Goal: Task Accomplishment & Management: Complete application form

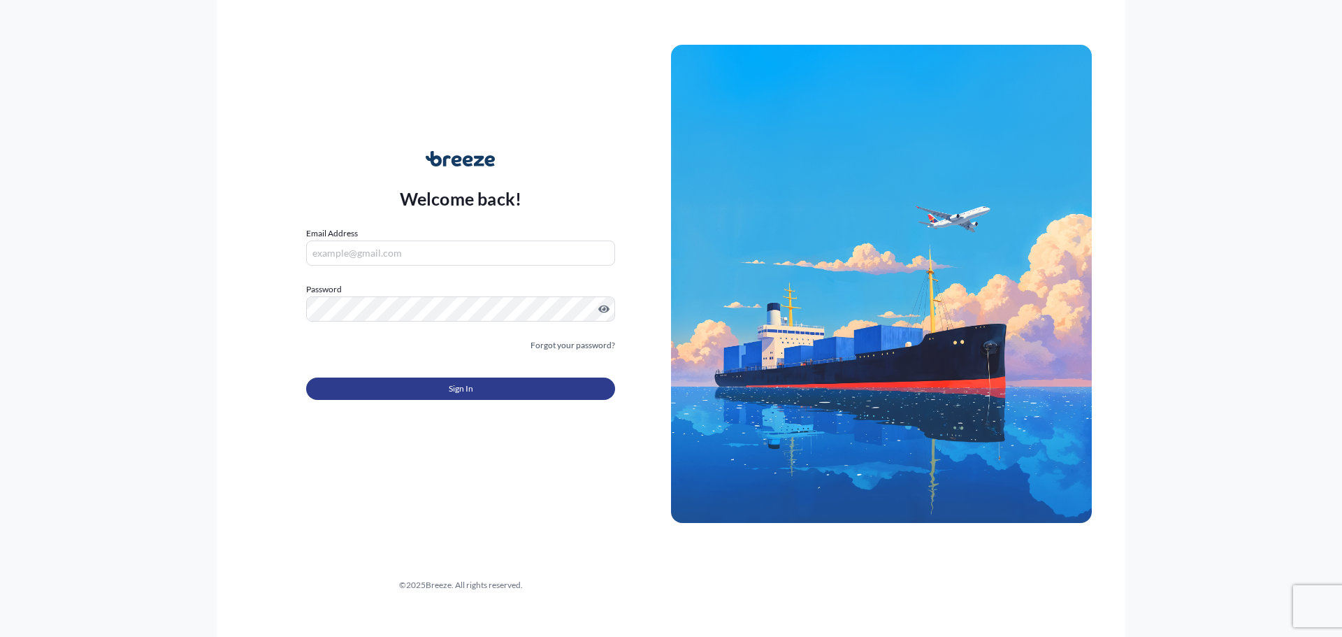
type input "[EMAIL_ADDRESS][DOMAIN_NAME]"
click at [497, 390] on button "Sign In" at bounding box center [460, 389] width 309 height 22
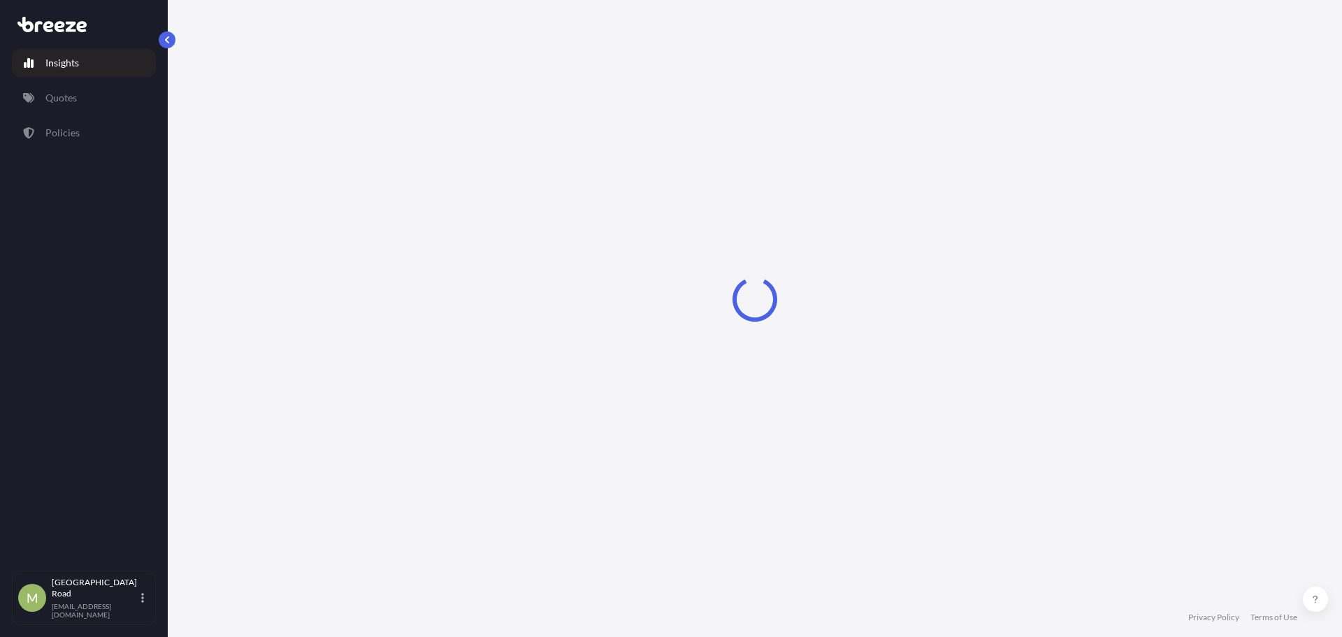
select select "2025"
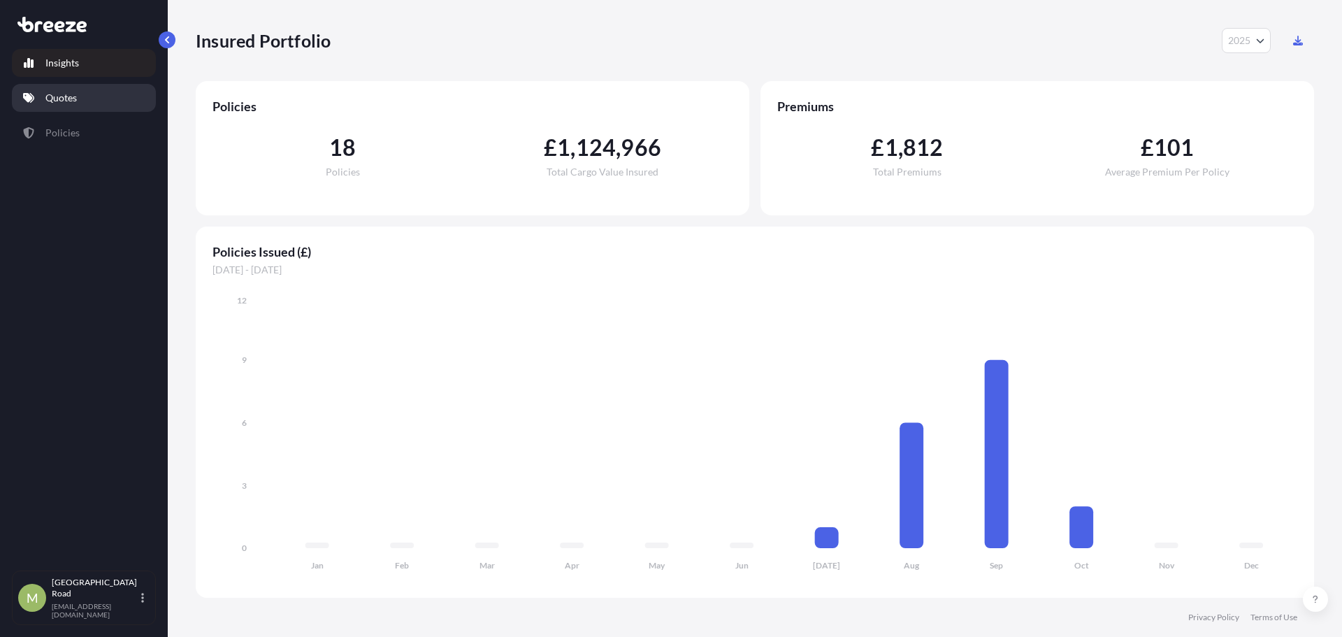
click at [52, 99] on p "Quotes" at bounding box center [60, 98] width 31 height 14
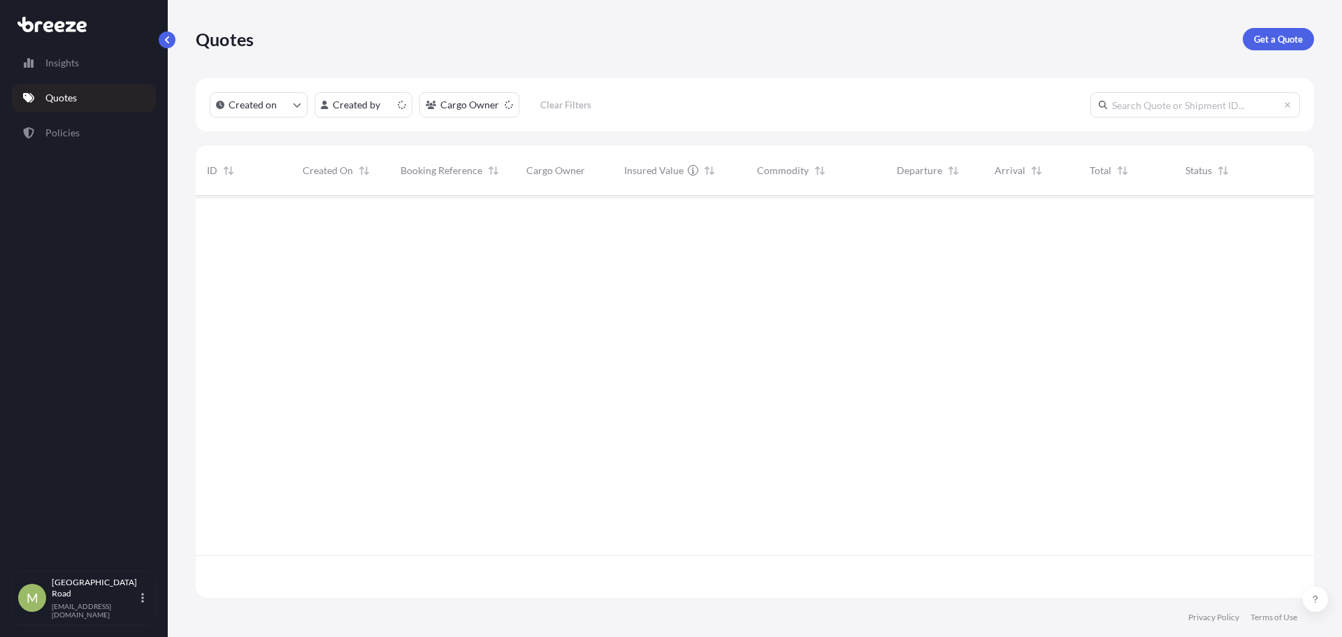
scroll to position [399, 1108]
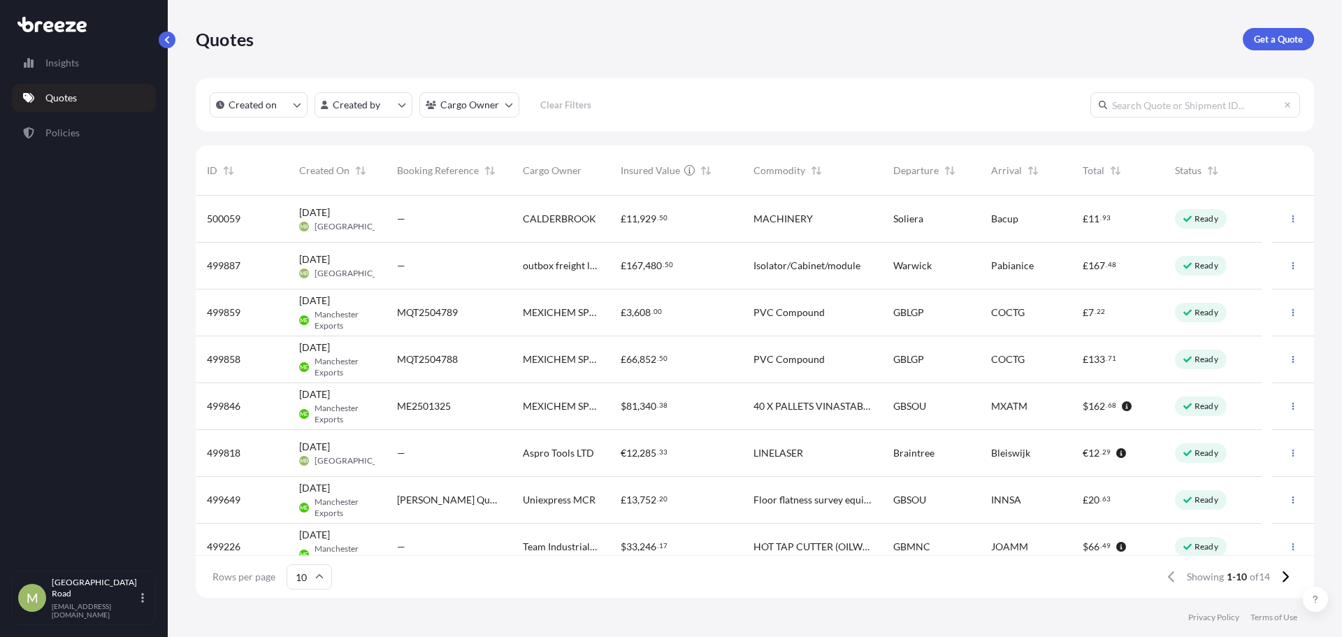
click at [701, 445] on div "€ 12 , 285 . 33" at bounding box center [676, 453] width 133 height 47
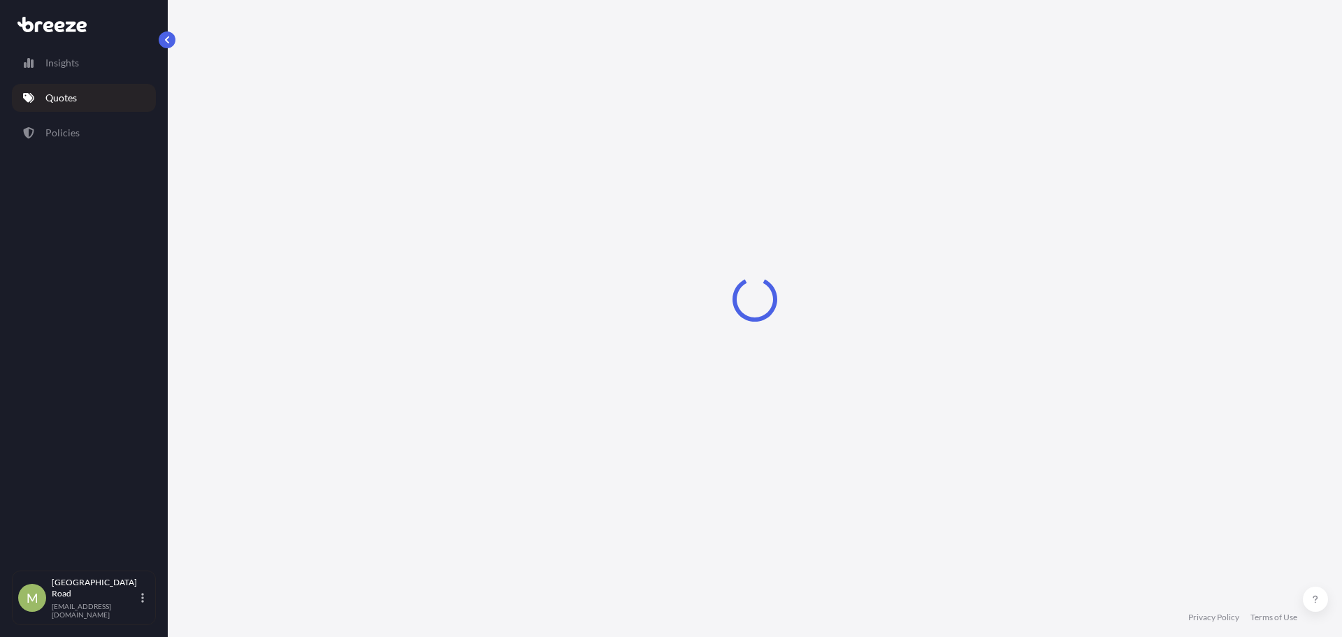
select select "Road"
select select "1"
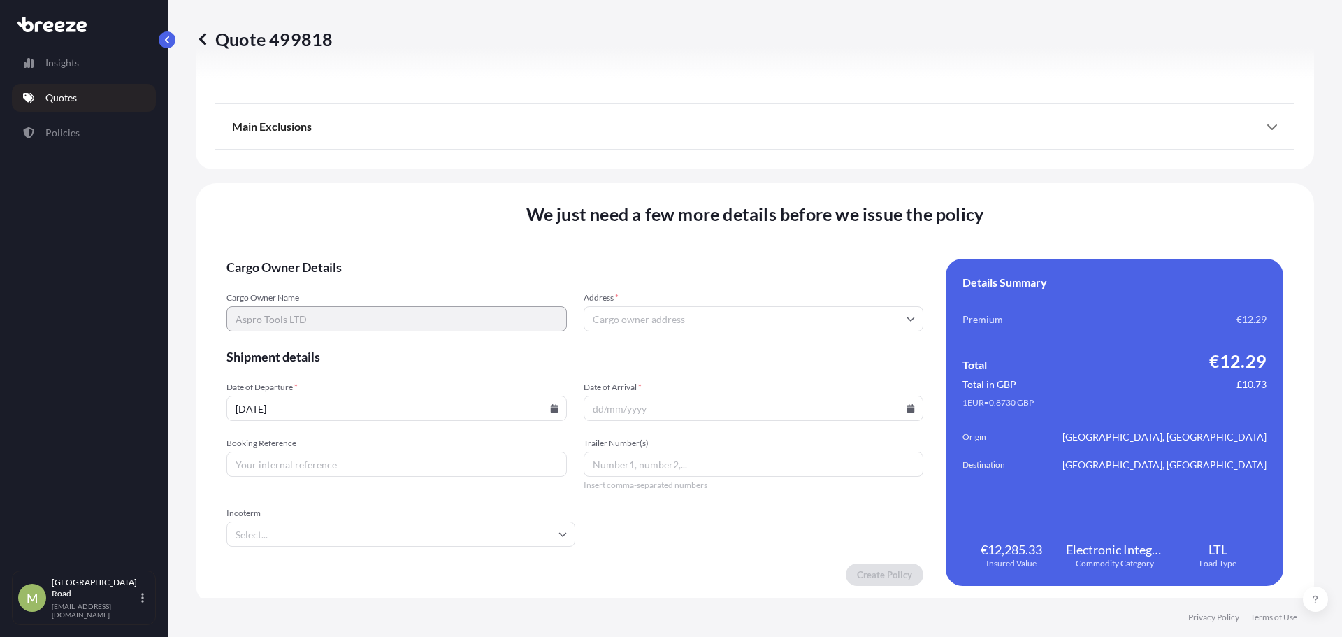
scroll to position [1582, 0]
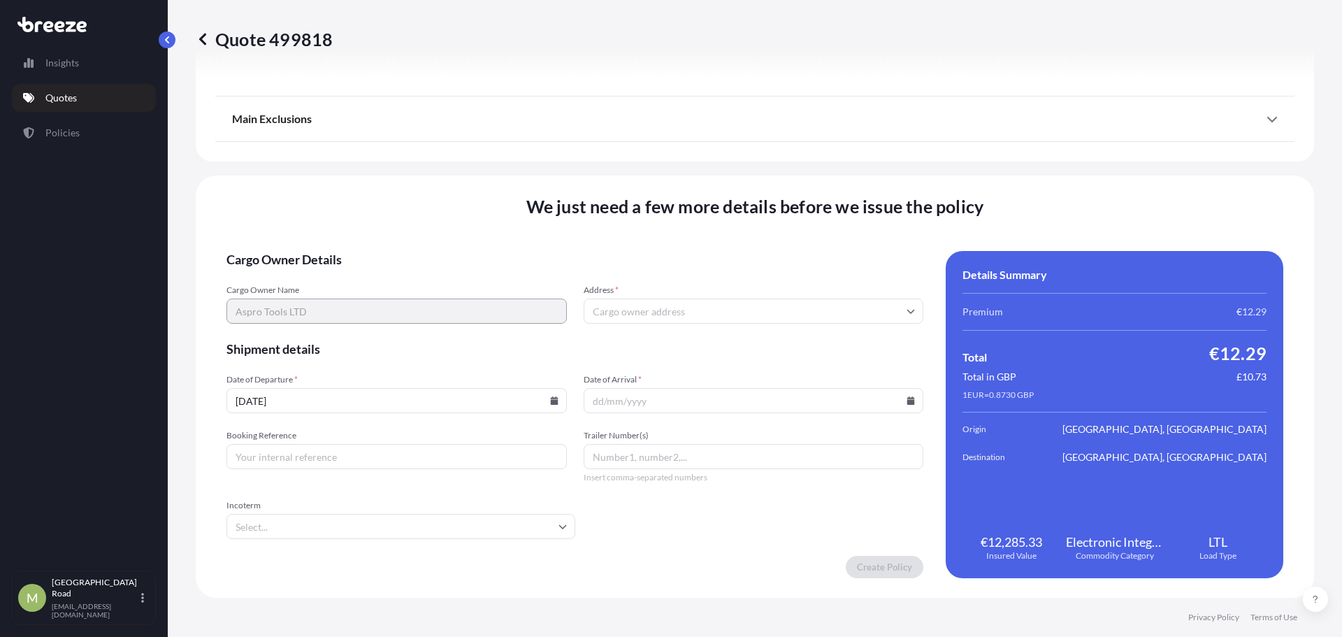
click at [635, 445] on input "Trailer Number(s)" at bounding box center [754, 456] width 340 height 25
type input "TRAILER"
click at [622, 305] on input "Address *" at bounding box center [754, 311] width 340 height 25
click at [719, 308] on input "Address *" at bounding box center [754, 311] width 340 height 25
paste input "[STREET_ADDRESS][PERSON_NAME]"
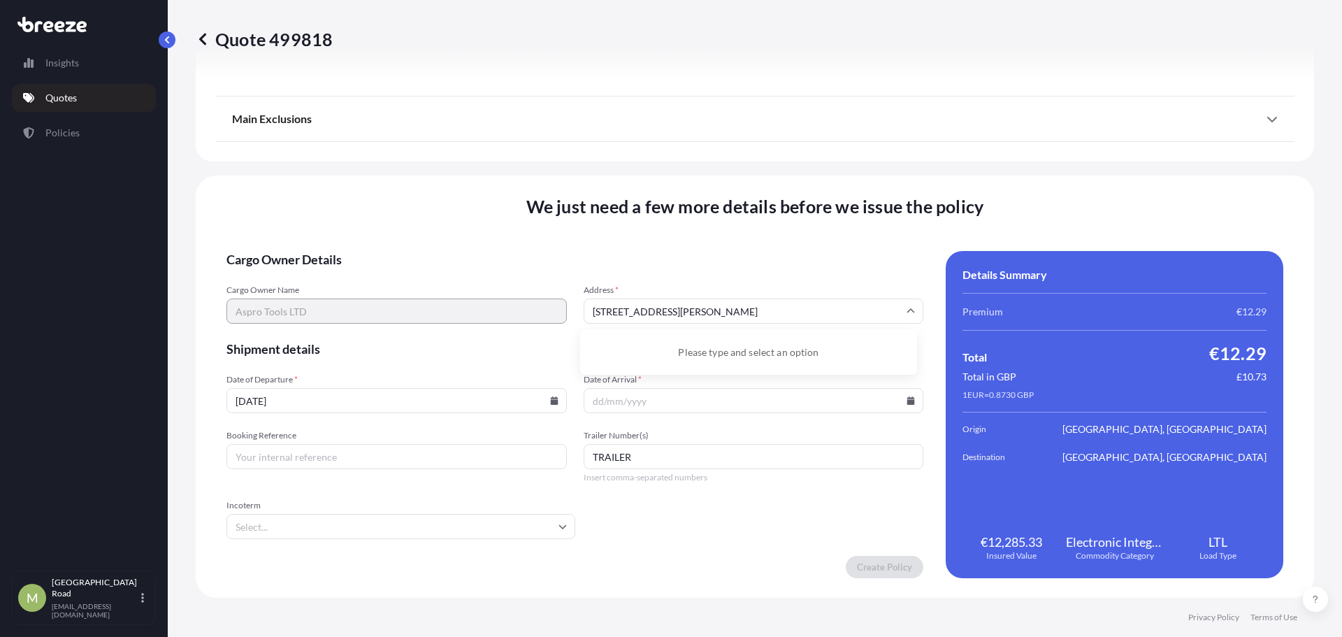
scroll to position [0, 32]
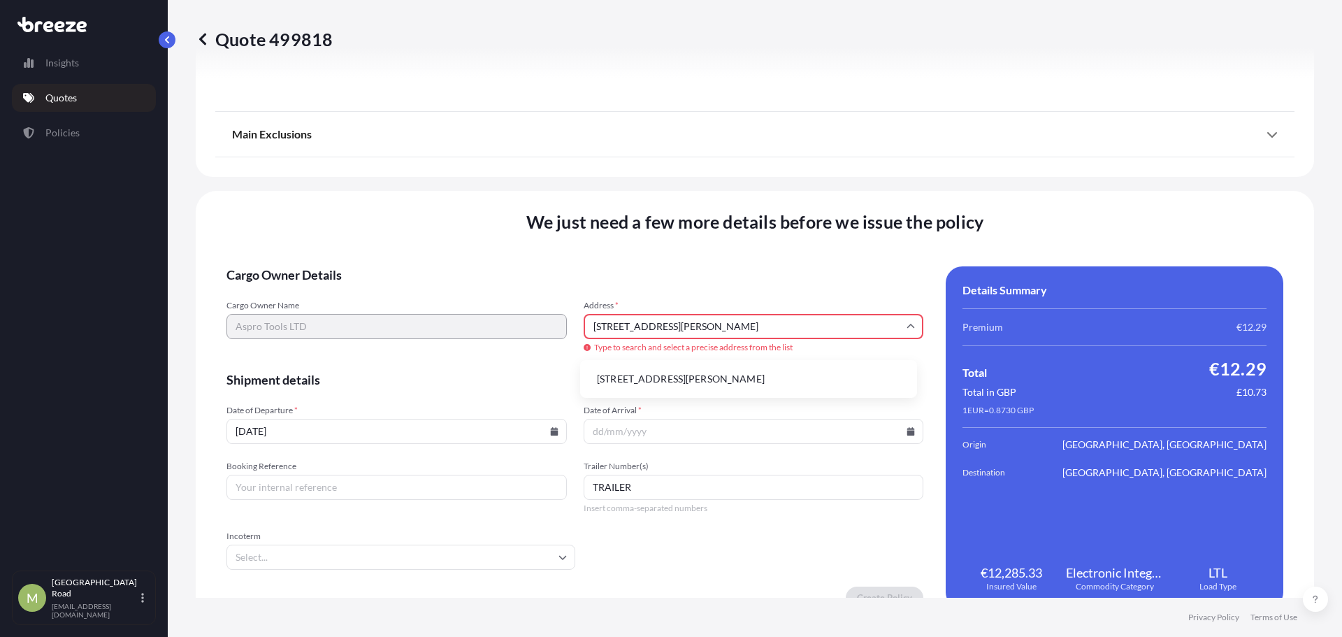
click at [713, 372] on li "[STREET_ADDRESS][PERSON_NAME]" at bounding box center [749, 379] width 326 height 27
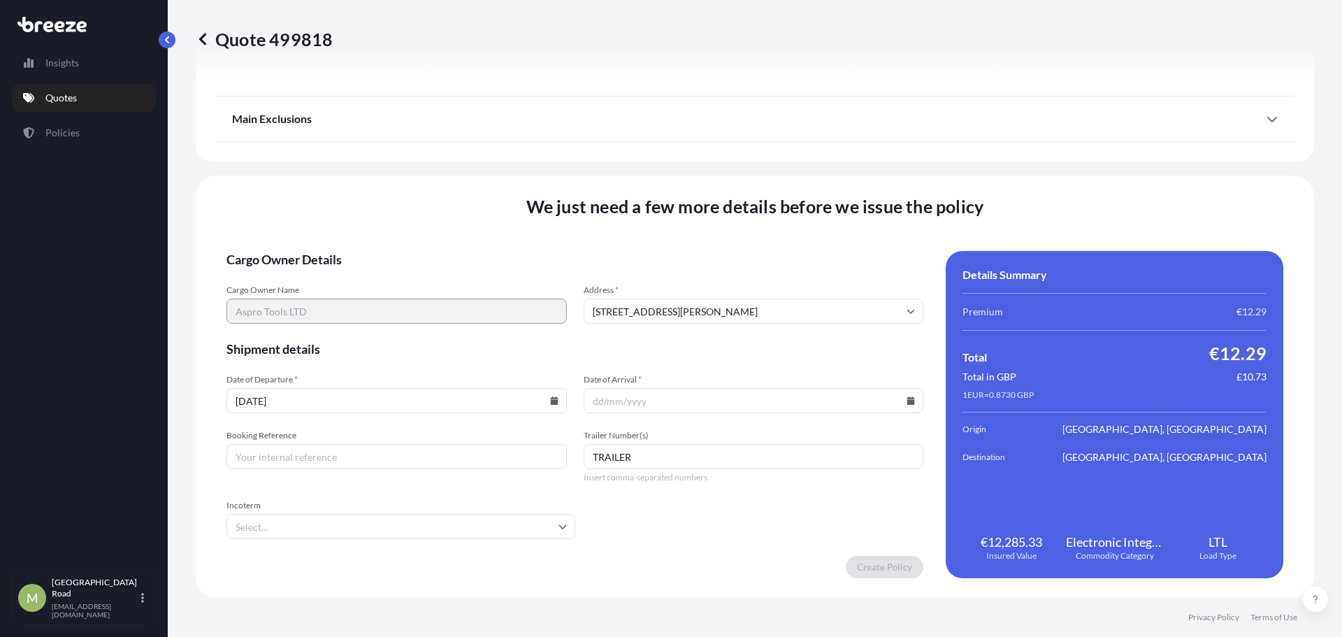
type input "[STREET_ADDRESS][PERSON_NAME][PERSON_NAME]"
click at [380, 399] on input "[DATE]" at bounding box center [397, 400] width 340 height 25
click at [554, 403] on icon at bounding box center [554, 400] width 8 height 8
click at [422, 319] on button "3" at bounding box center [428, 329] width 22 height 22
type input "[DATE]"
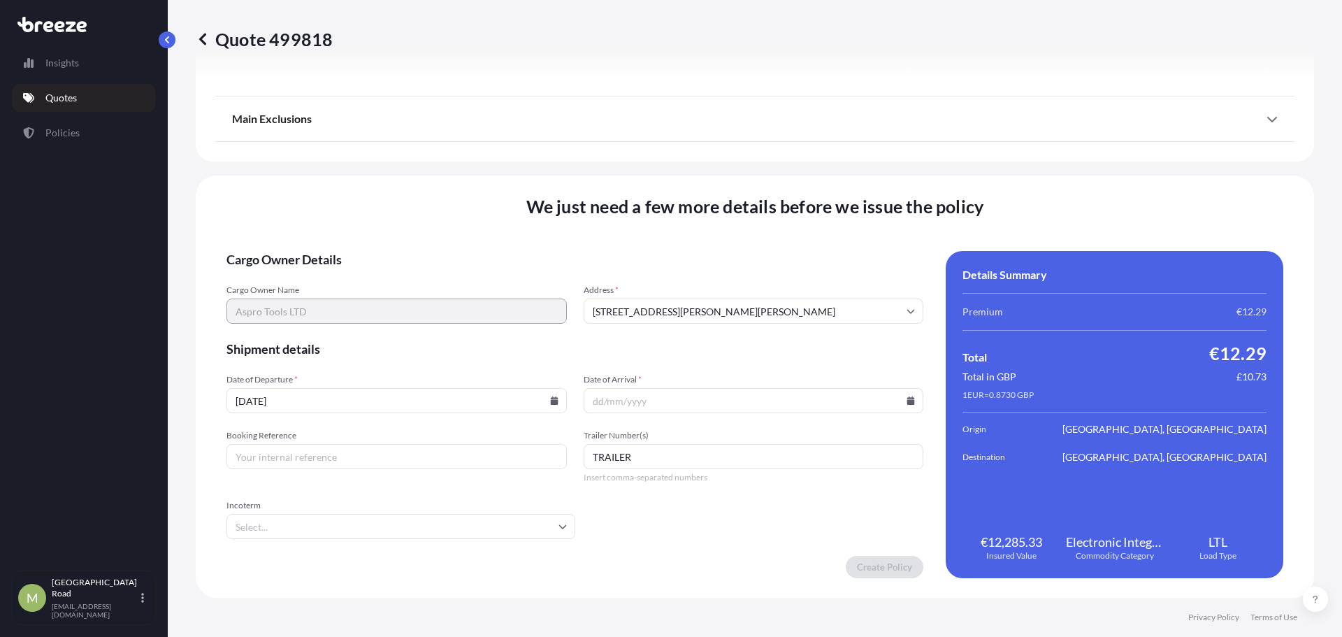
click at [675, 393] on input "Date of Arrival *" at bounding box center [754, 400] width 340 height 25
click at [907, 400] on icon at bounding box center [911, 400] width 8 height 8
click at [835, 165] on button at bounding box center [844, 165] width 22 height 22
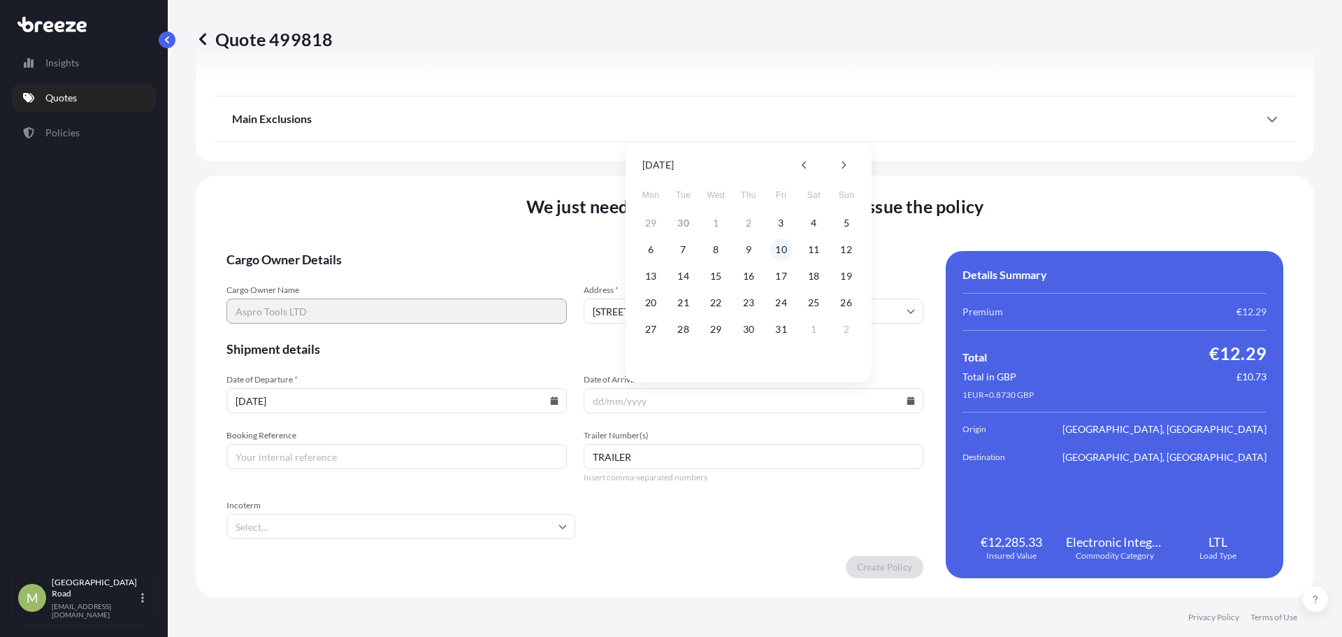
click at [780, 247] on button "10" at bounding box center [781, 249] width 22 height 22
type input "[DATE]"
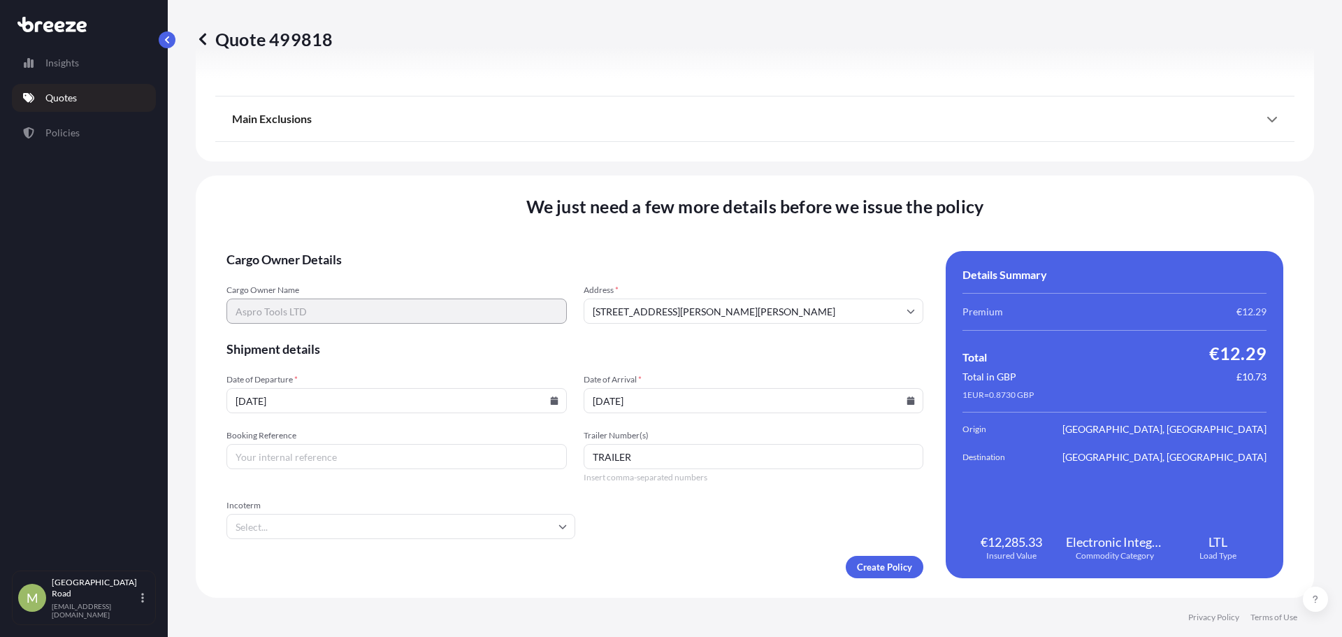
click at [317, 462] on input "Booking Reference" at bounding box center [397, 456] width 340 height 25
type input "MRE2501676"
click at [286, 522] on input "Incoterm" at bounding box center [401, 526] width 349 height 25
click at [283, 372] on li "DDP" at bounding box center [399, 366] width 334 height 27
